Goal: Information Seeking & Learning: Learn about a topic

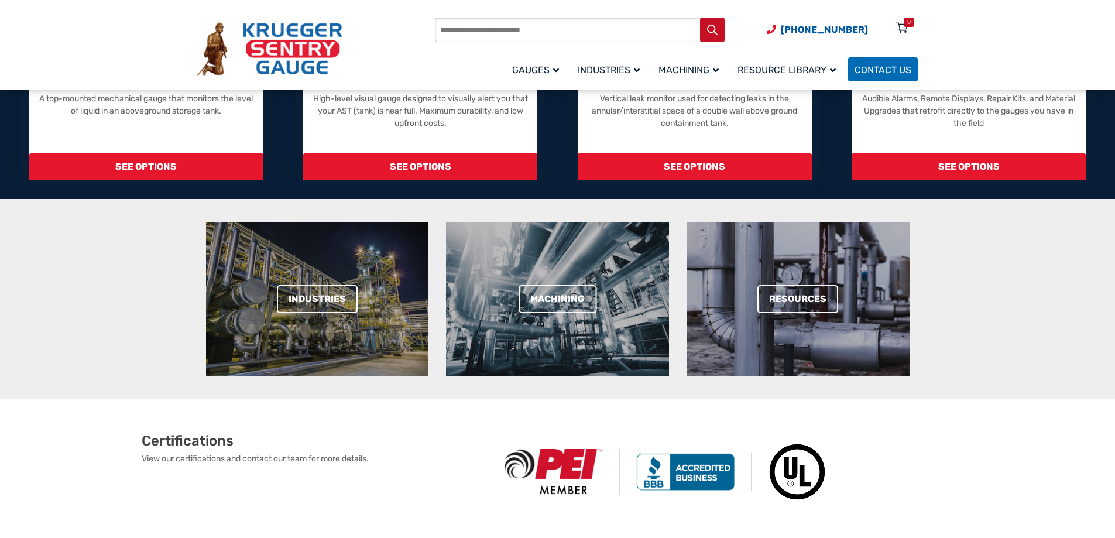
scroll to position [234, 0]
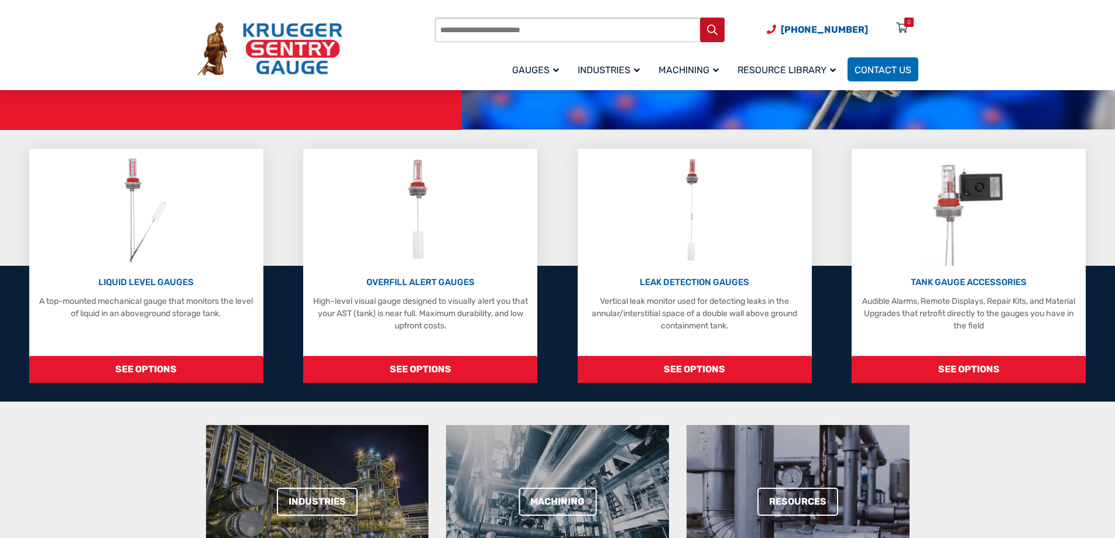
click at [524, 30] on input "Products search" at bounding box center [580, 30] width 290 height 25
type input "**********"
click at [700, 18] on button "Search" at bounding box center [712, 30] width 25 height 25
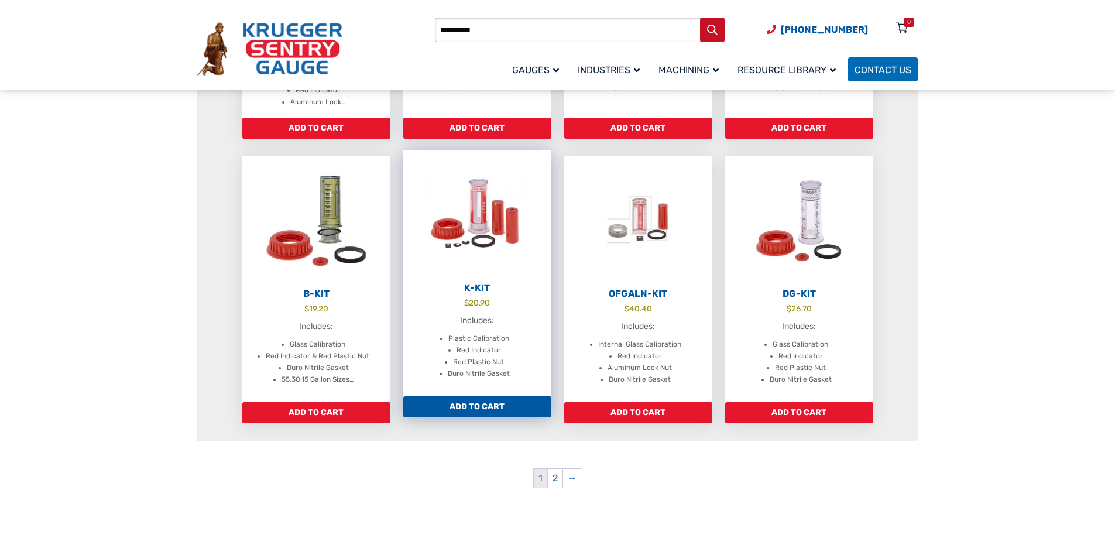
scroll to position [1112, 0]
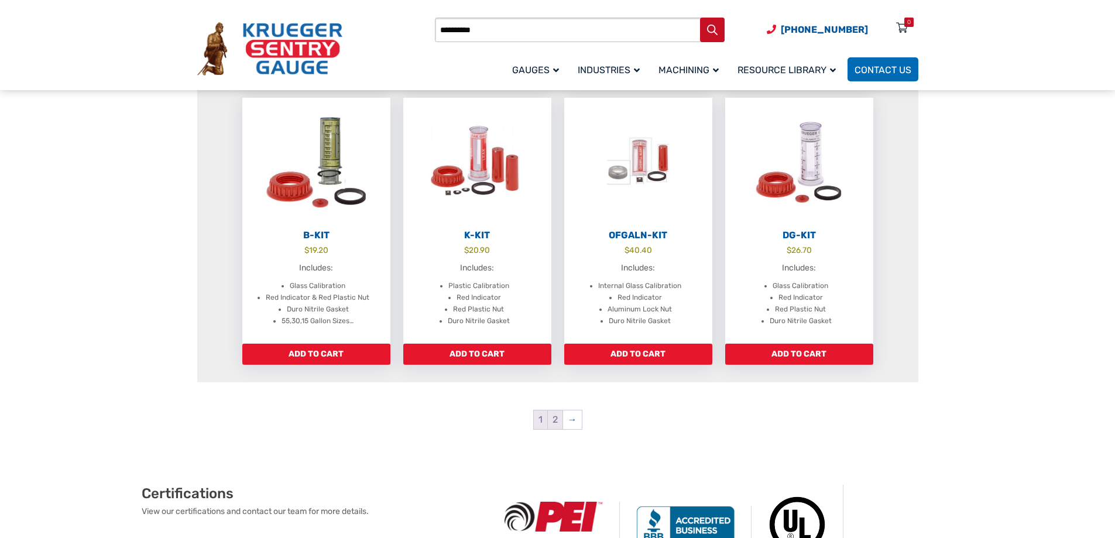
click at [555, 420] on link "2" at bounding box center [555, 419] width 15 height 19
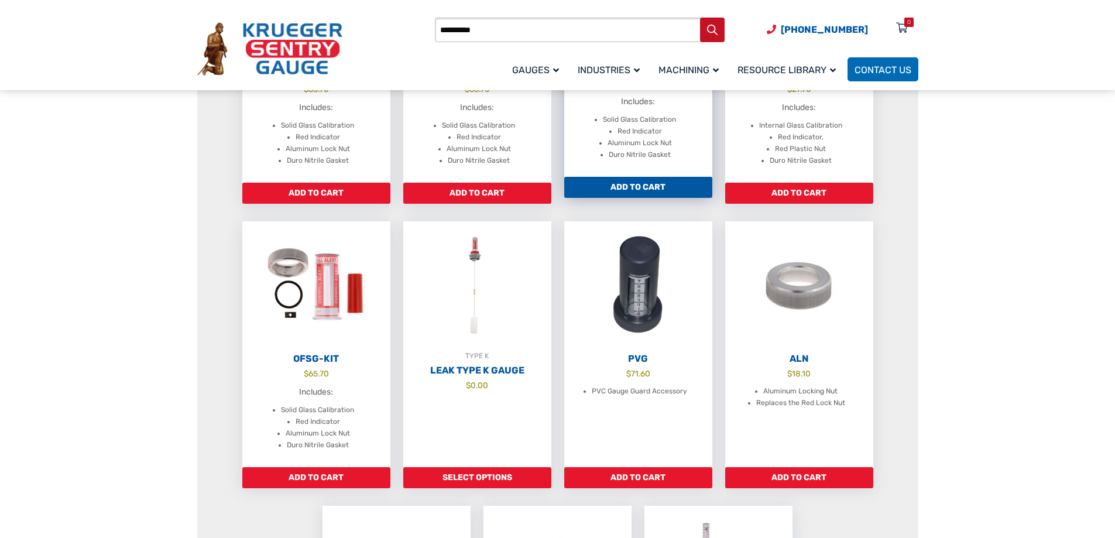
scroll to position [1053, 0]
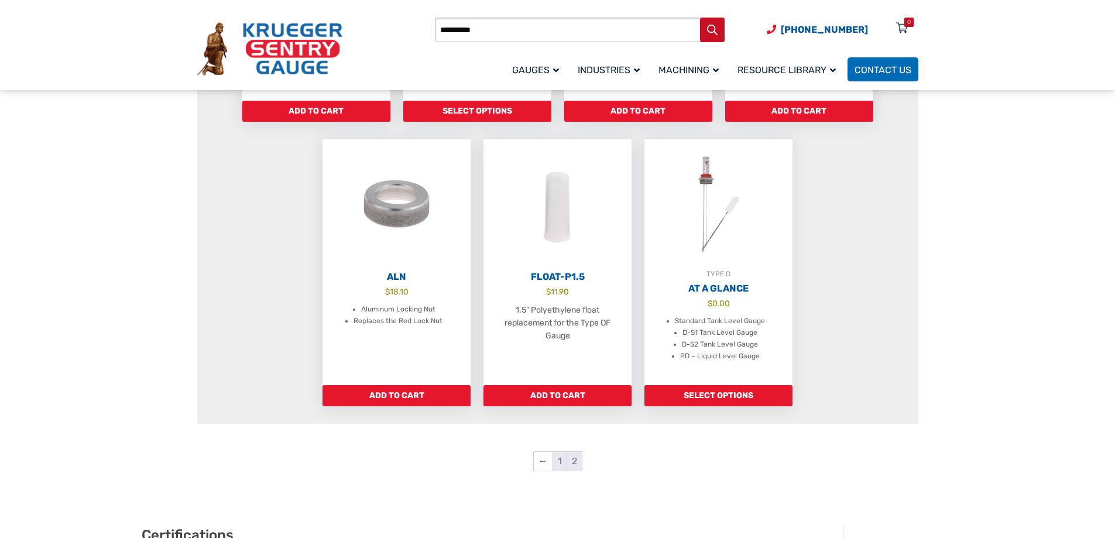
click at [556, 463] on link "1" at bounding box center [559, 461] width 13 height 19
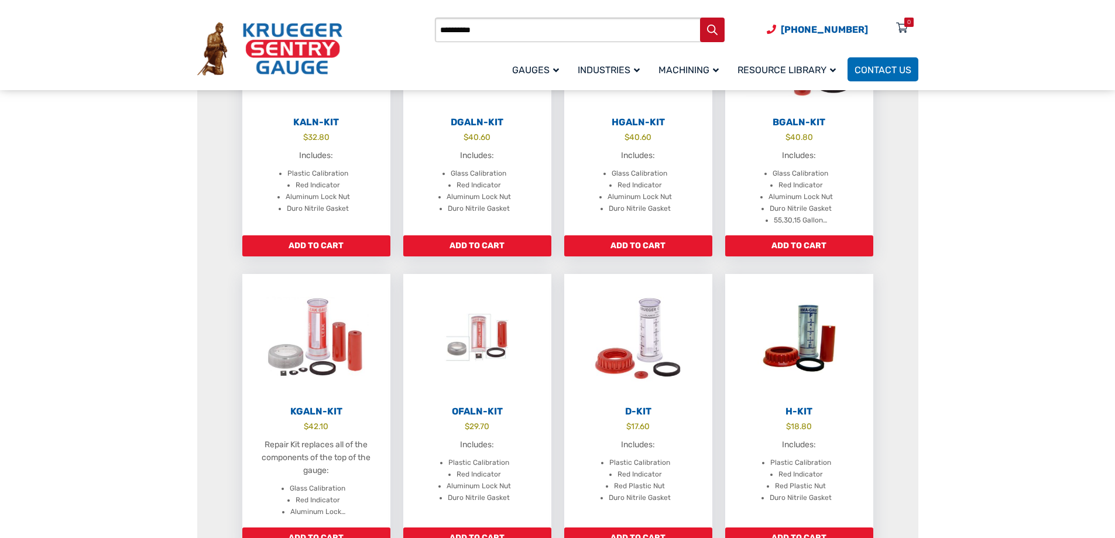
scroll to position [702, 0]
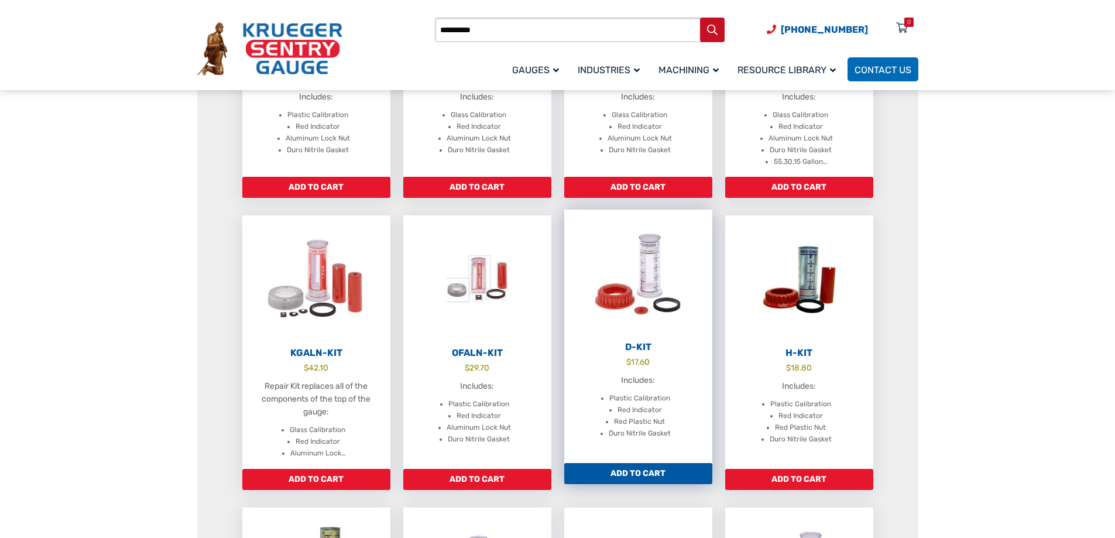
click at [639, 281] on img at bounding box center [638, 273] width 148 height 129
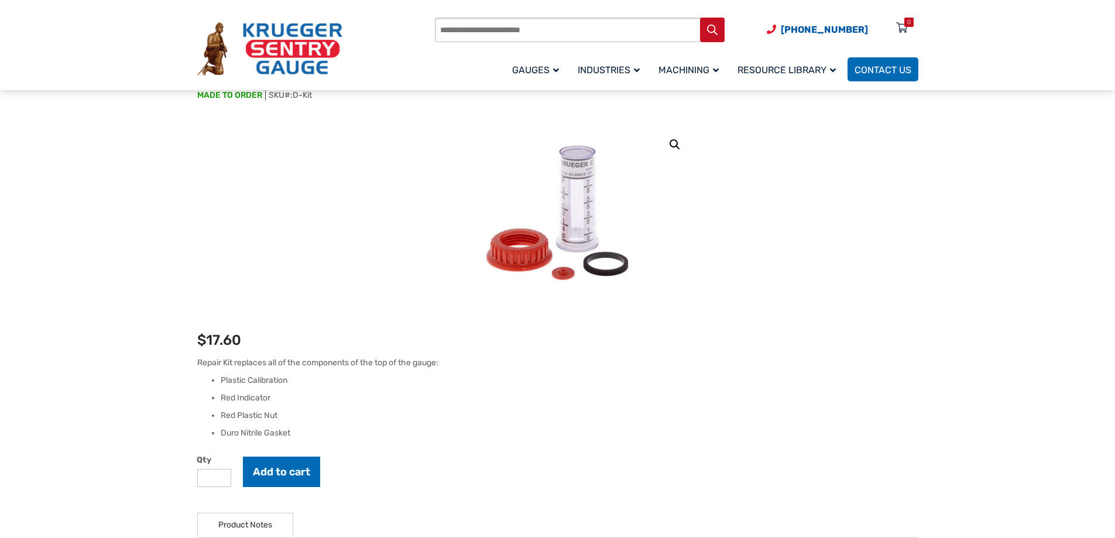
scroll to position [117, 0]
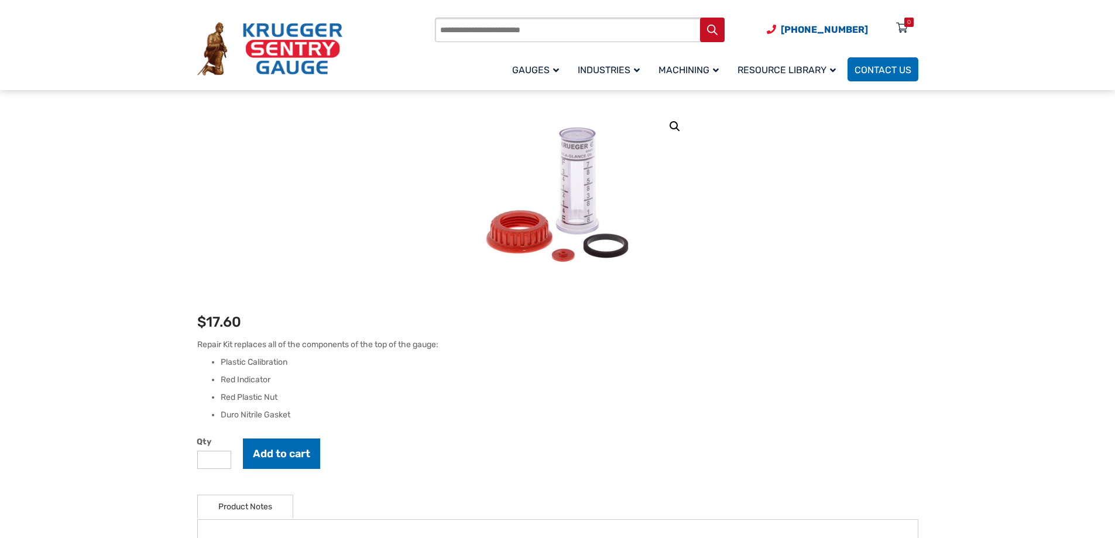
click at [1053, 36] on div "Products search (920) 434-8860 Menu 0 Menu Account Gauges Liquid Level Gauge At…" at bounding box center [557, 45] width 1115 height 90
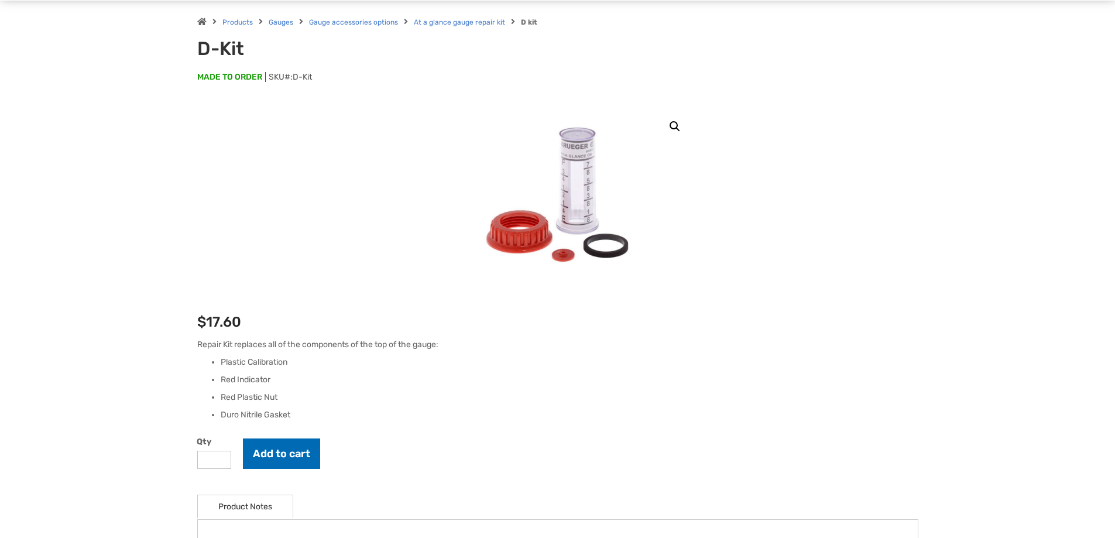
scroll to position [0, 0]
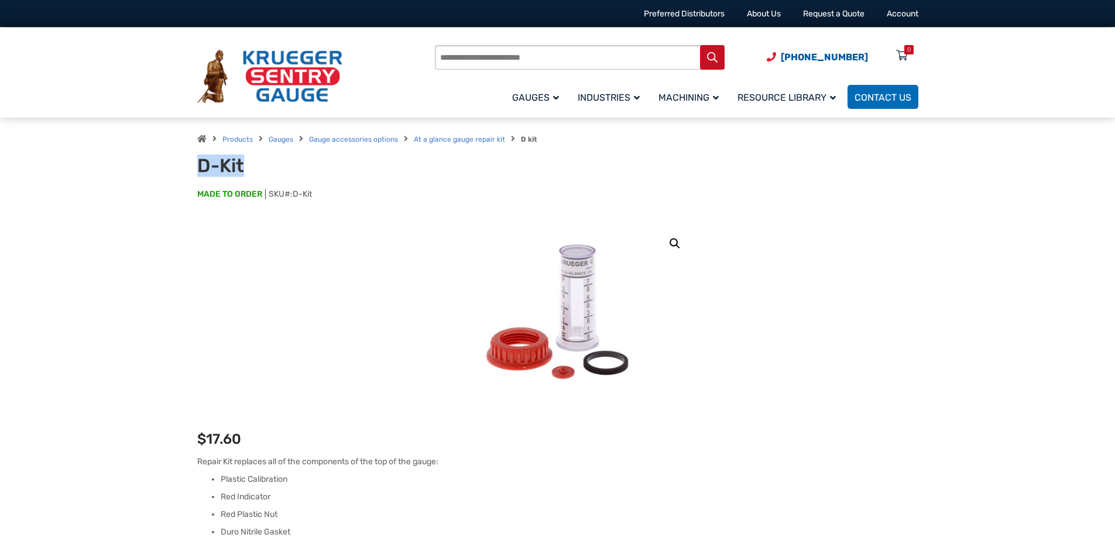
drag, startPoint x: 196, startPoint y: 165, endPoint x: 248, endPoint y: 164, distance: 52.1
click at [248, 164] on div "Products Gauges Gauge accessories options At a glance gauge repair kit D kit D-…" at bounding box center [557, 171] width 749 height 106
copy h1 "D-Kit"
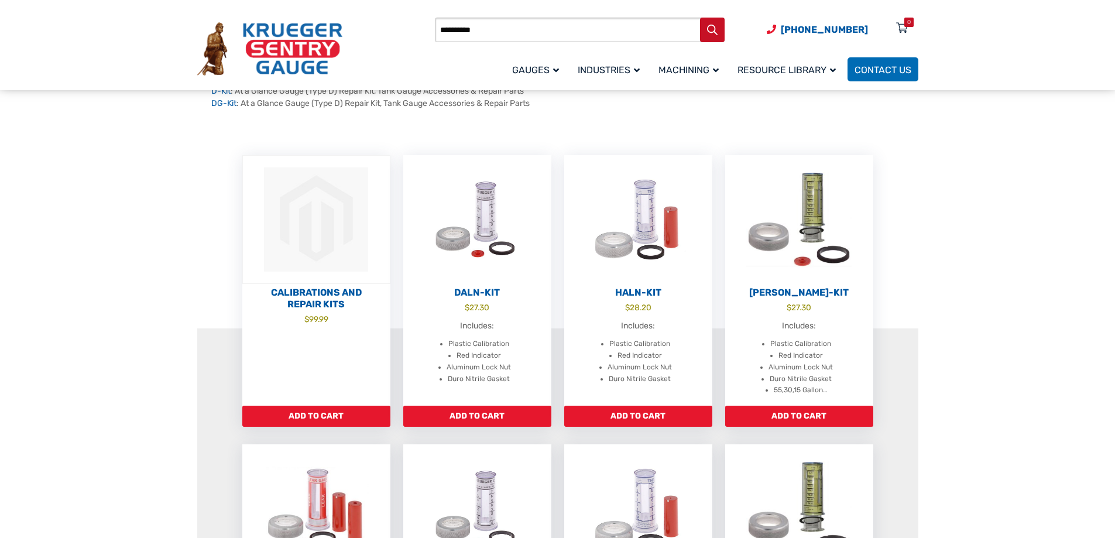
scroll to position [176, 0]
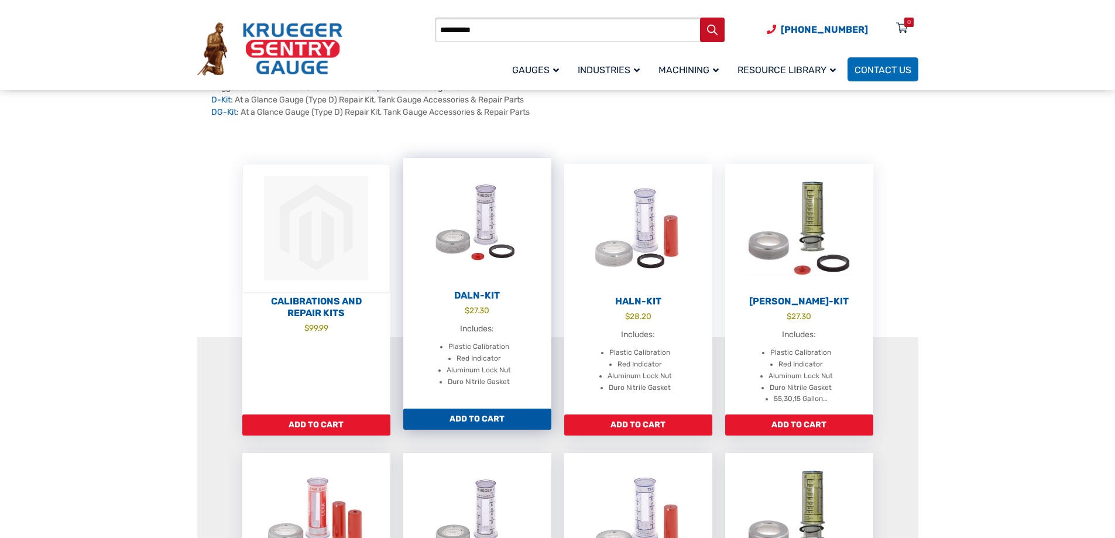
click at [479, 218] on img at bounding box center [477, 222] width 148 height 129
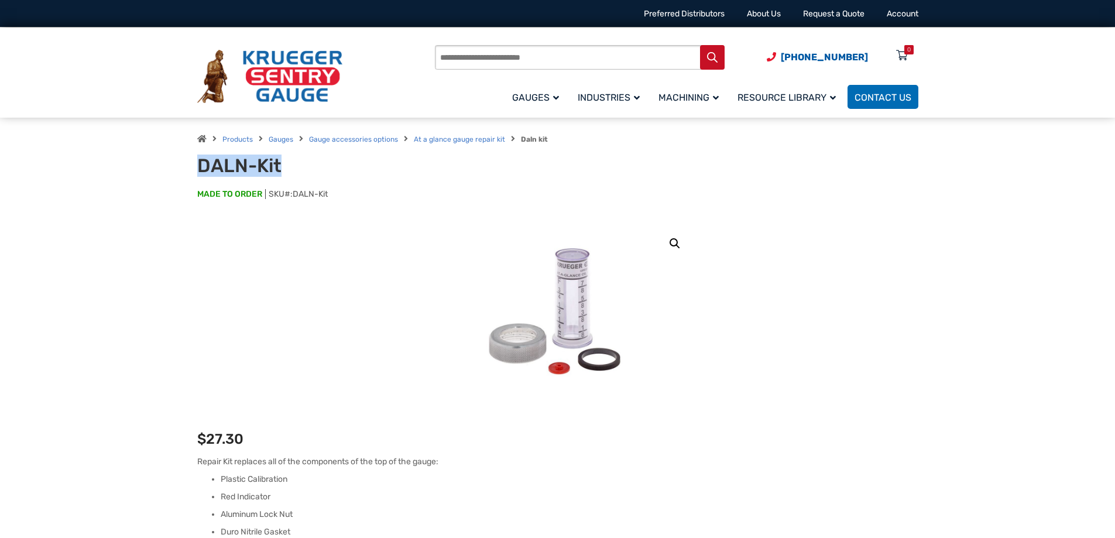
drag, startPoint x: 281, startPoint y: 162, endPoint x: 195, endPoint y: 164, distance: 86.1
click at [195, 164] on div "Products Gauges Gauge accessories options At a glance gauge repair kit Daln kit…" at bounding box center [557, 171] width 749 height 106
copy h1 "DALN-Kit"
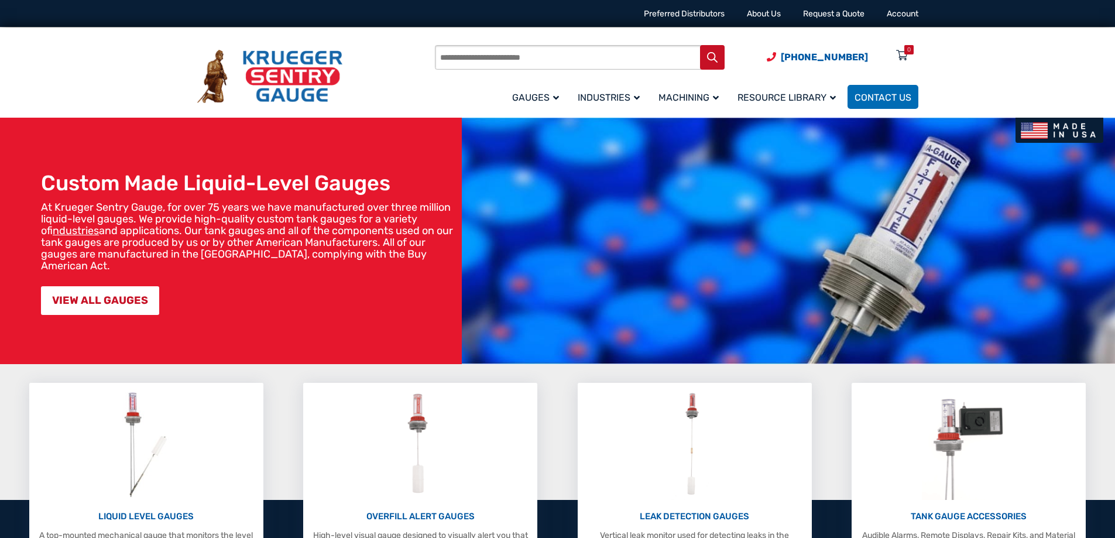
click at [516, 64] on input "Products search" at bounding box center [580, 57] width 290 height 25
type input "***"
click at [700, 45] on button "Search" at bounding box center [712, 57] width 25 height 25
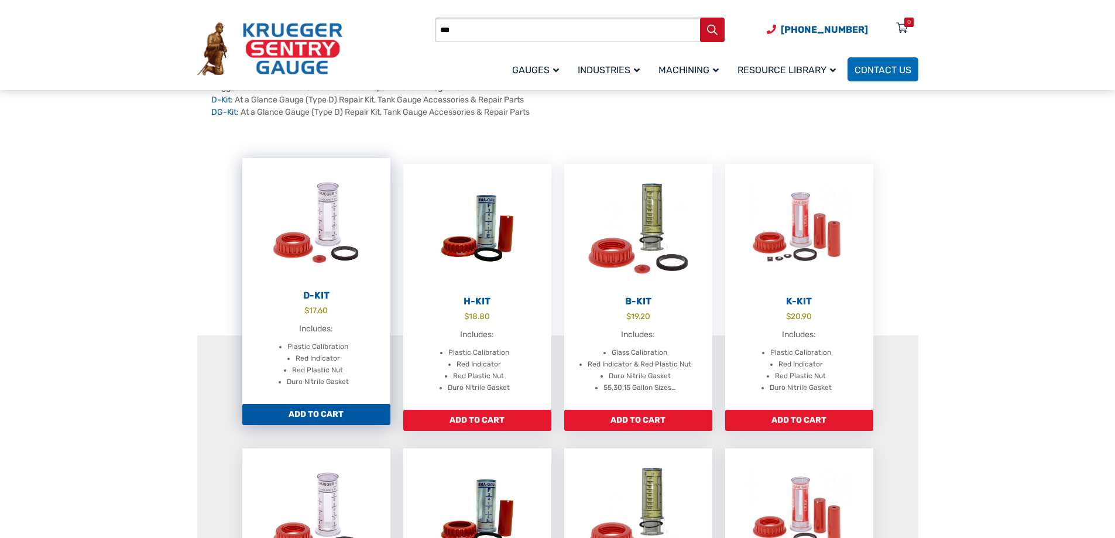
click at [319, 237] on img at bounding box center [316, 222] width 148 height 129
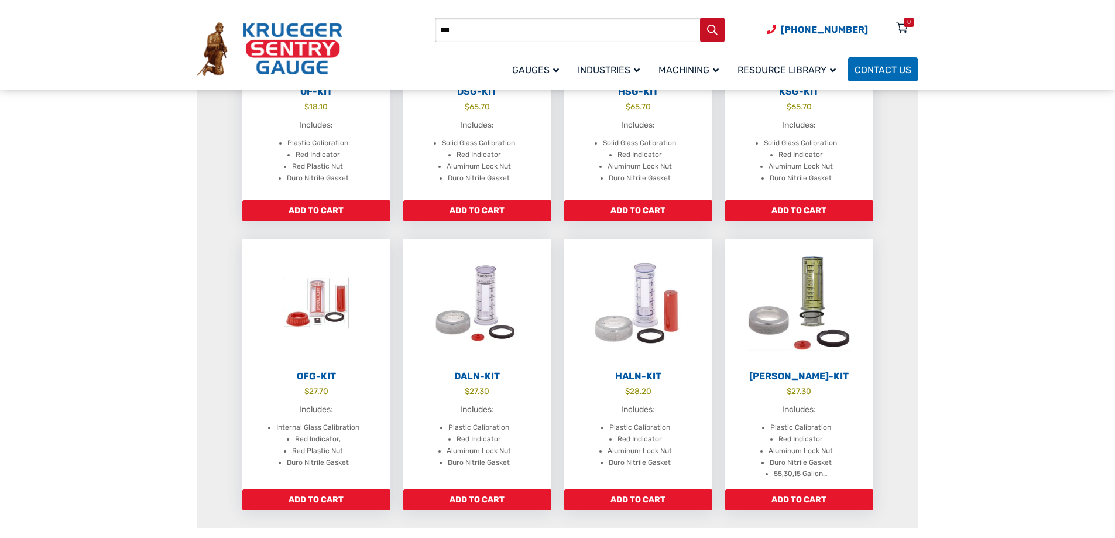
scroll to position [995, 0]
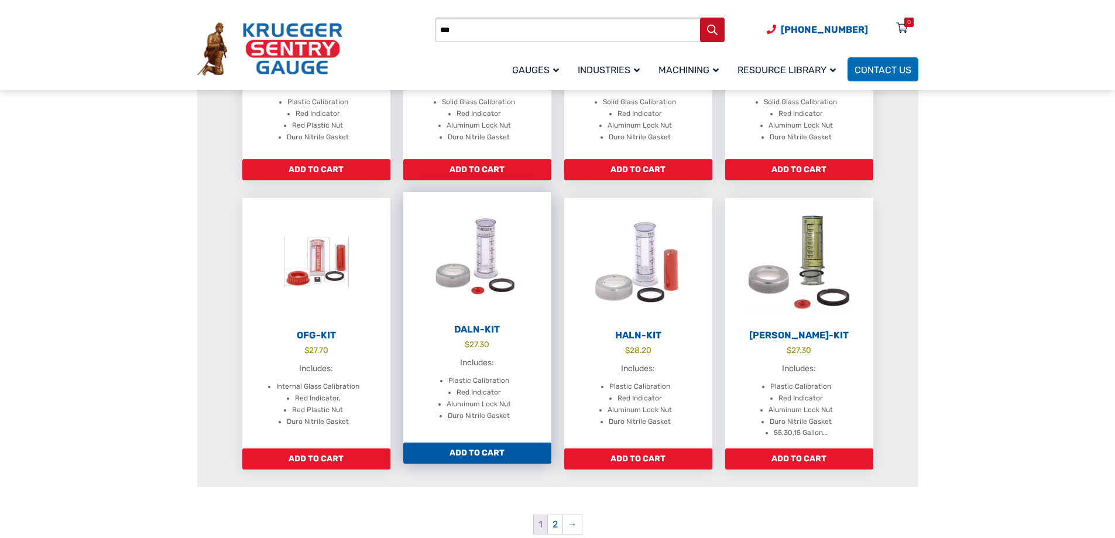
click at [469, 261] on img at bounding box center [477, 256] width 148 height 129
